Goal: Task Accomplishment & Management: Complete application form

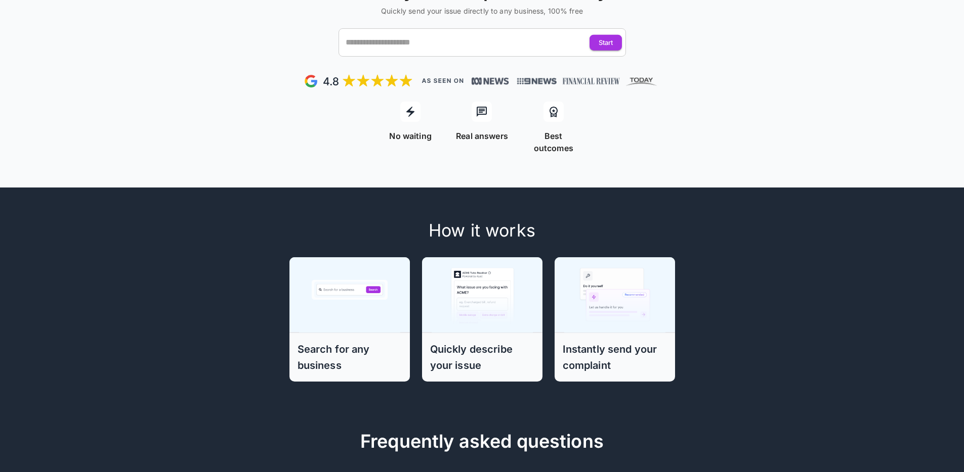
scroll to position [65, 0]
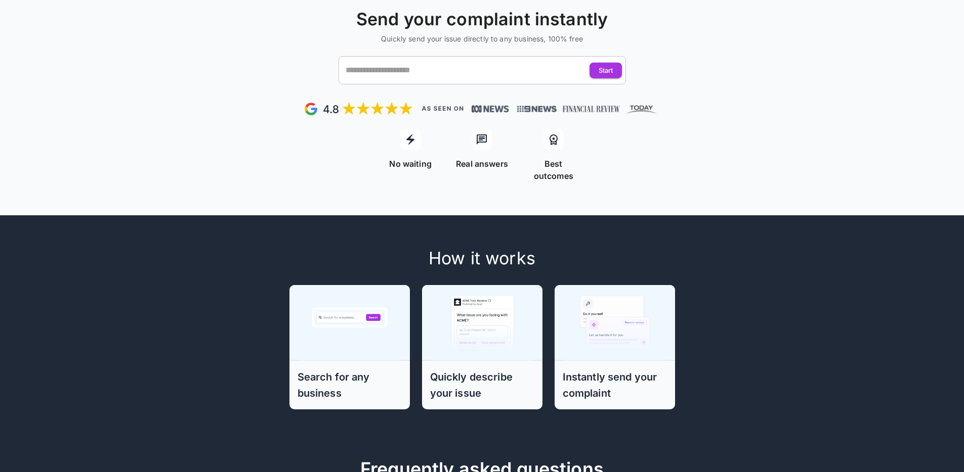
click at [441, 70] on input "text" at bounding box center [472, 70] width 259 height 19
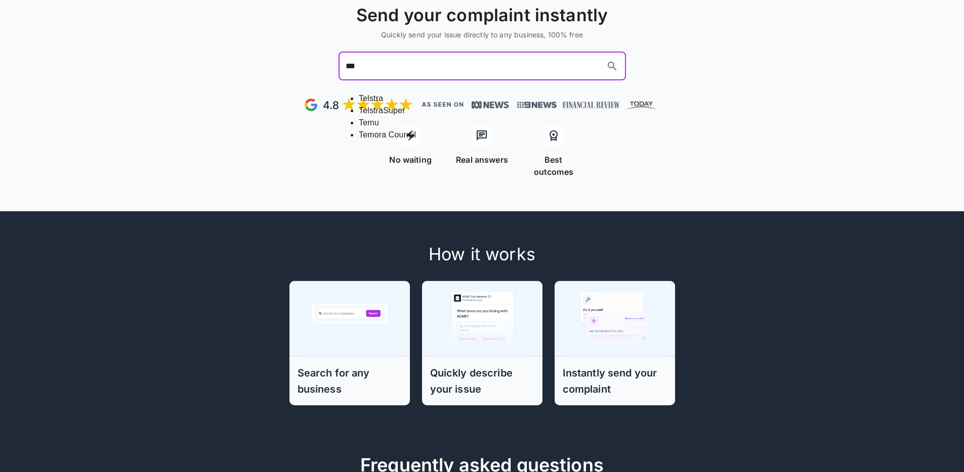
type input "****"
click at [442, 93] on li "Telstra" at bounding box center [492, 99] width 267 height 12
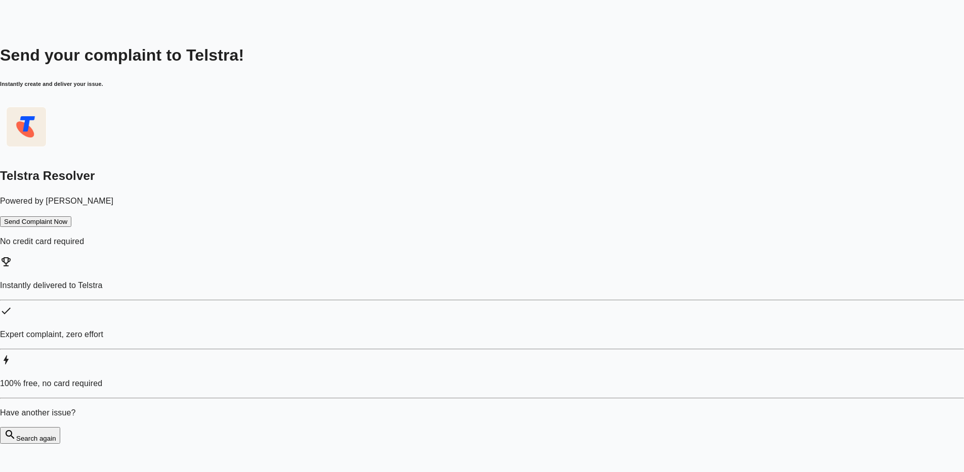
click at [71, 220] on button "Send Complaint Now" at bounding box center [35, 221] width 71 height 11
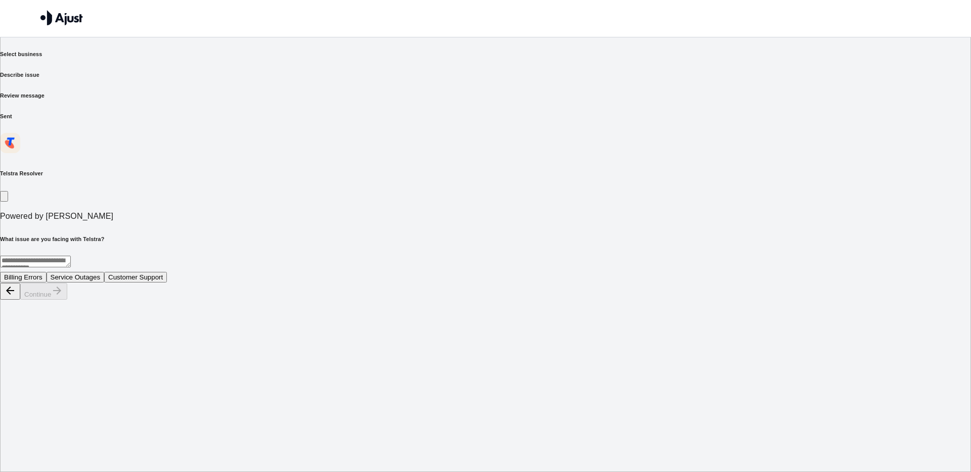
click at [464, 256] on div "* ​" at bounding box center [485, 263] width 971 height 15
click at [47, 272] on button "Billing Errors" at bounding box center [23, 277] width 47 height 11
click at [67, 300] on button "Continue" at bounding box center [43, 291] width 47 height 17
click at [71, 256] on textarea at bounding box center [35, 262] width 71 height 12
type textarea "****"
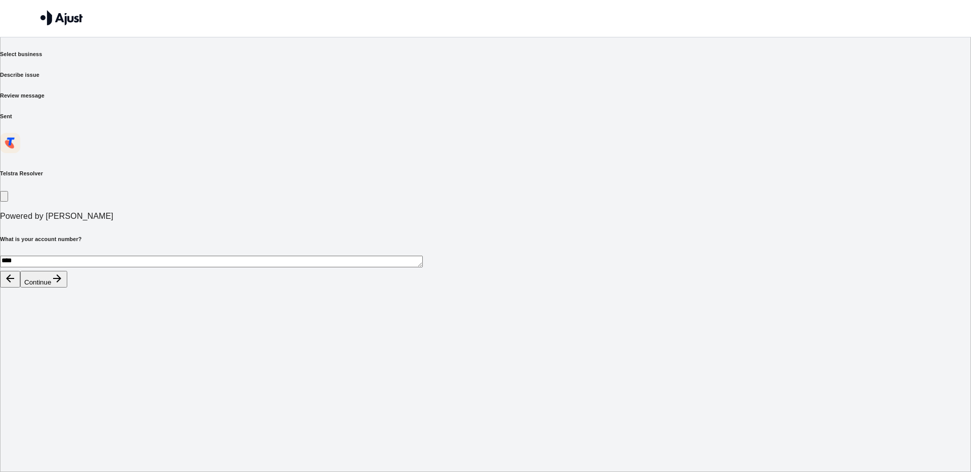
click at [67, 288] on button "Continue" at bounding box center [43, 279] width 47 height 17
click at [92, 272] on button "$50 charge for late payment" at bounding box center [46, 277] width 92 height 11
click at [187, 272] on button "$20 for unrecognised service" at bounding box center [139, 277] width 95 height 11
click at [67, 300] on button "Continue" at bounding box center [43, 291] width 47 height 17
click at [190, 272] on button "Correction of billing statement" at bounding box center [141, 277] width 97 height 11
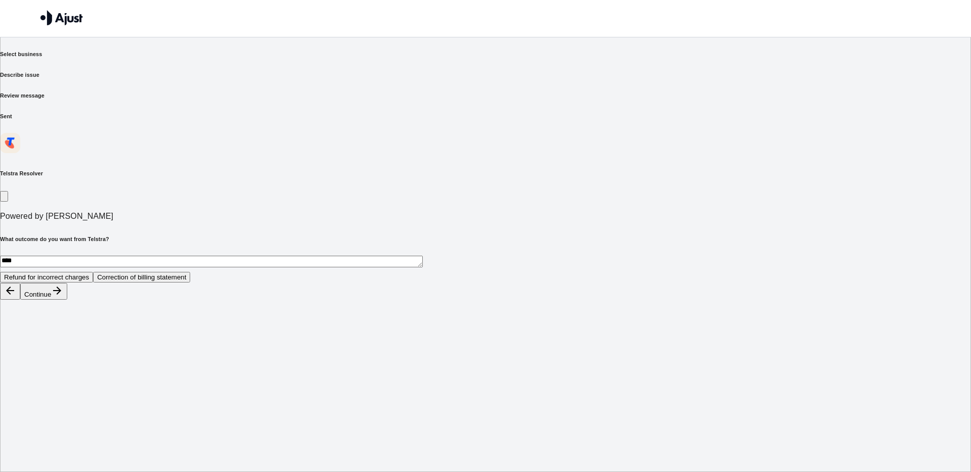
click at [93, 272] on button "Refund for incorrect charges" at bounding box center [46, 277] width 93 height 11
click at [67, 300] on button "Continue" at bounding box center [43, 291] width 47 height 17
